Goal: Find contact information: Find contact information

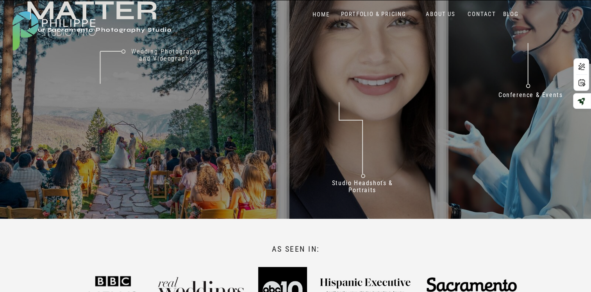
scroll to position [68, 0]
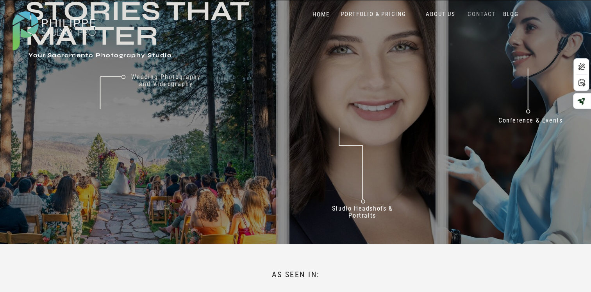
click at [482, 12] on nav "CONTACT" at bounding box center [482, 14] width 32 height 7
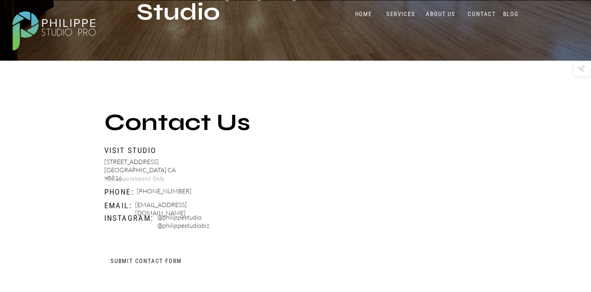
scroll to position [274, 0]
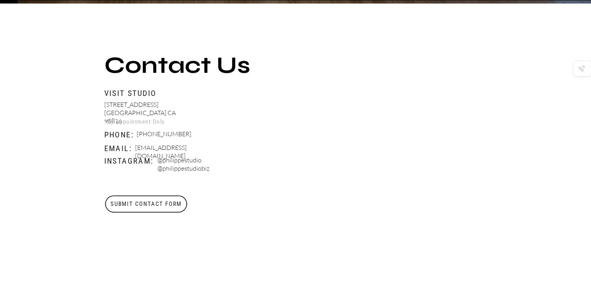
drag, startPoint x: 134, startPoint y: 148, endPoint x: 219, endPoint y: 152, distance: 84.9
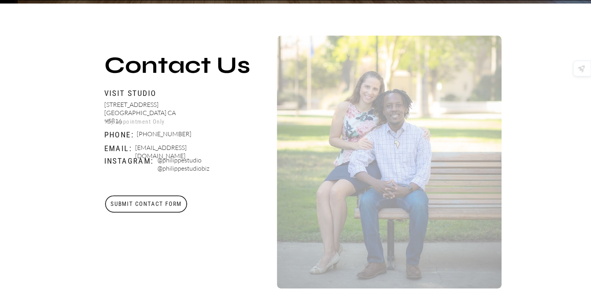
click at [219, 152] on p "Booking@philippestudiopro.com" at bounding box center [181, 148] width 92 height 10
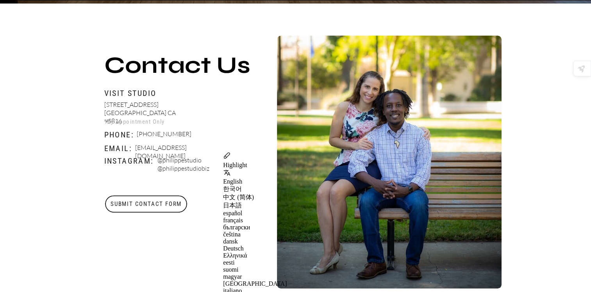
copy p "Booking@philippestudiopro.com"
